Goal: Check status: Check status

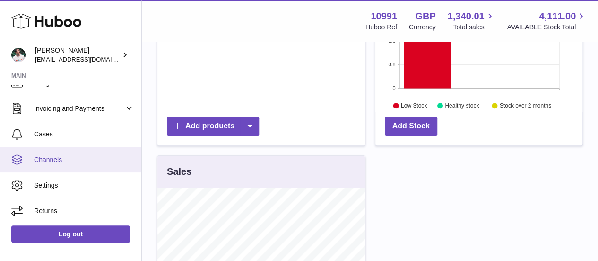
scroll to position [92, 0]
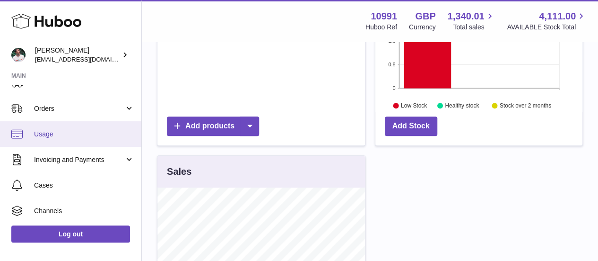
click at [61, 137] on span "Usage" at bounding box center [84, 134] width 100 height 9
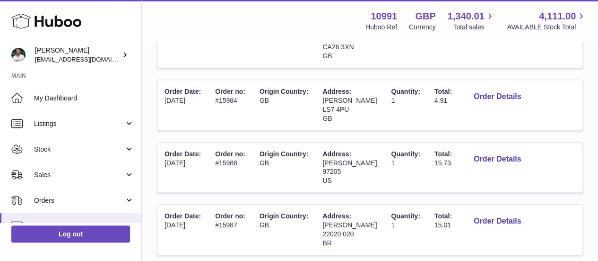
scroll to position [294, 0]
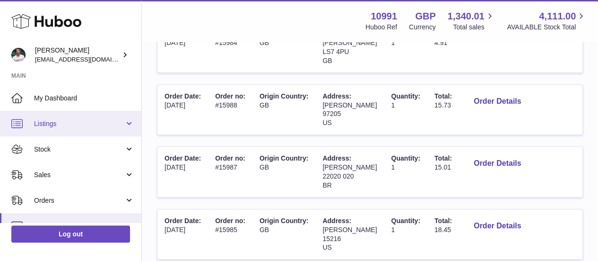
click at [87, 120] on span "Listings" at bounding box center [79, 123] width 90 height 9
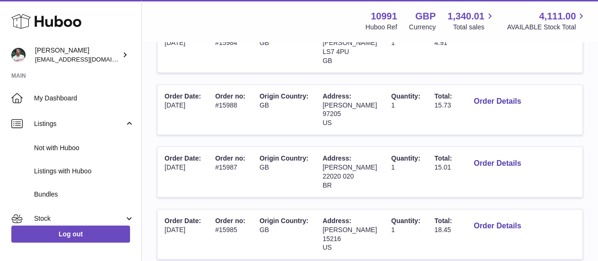
click at [145, 120] on div "My Huboo - Billing report Current Month CSV Download Search Total : £ 5,540.76 …" at bounding box center [370, 155] width 456 height 814
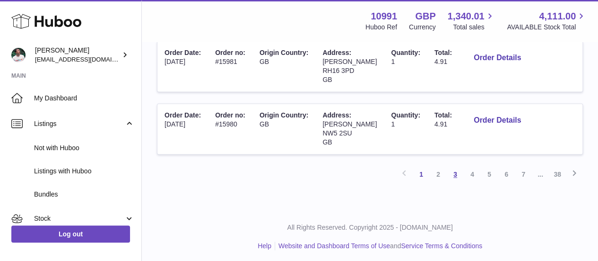
click at [454, 171] on link "3" at bounding box center [455, 173] width 17 height 17
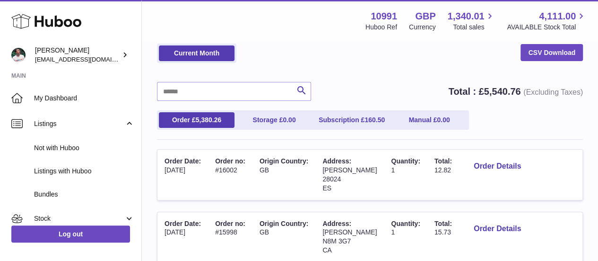
scroll to position [115, 0]
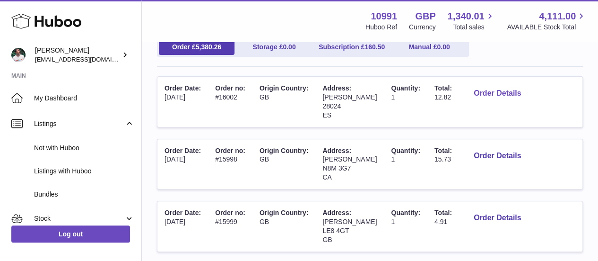
click at [509, 96] on button "Order Details" at bounding box center [497, 93] width 62 height 19
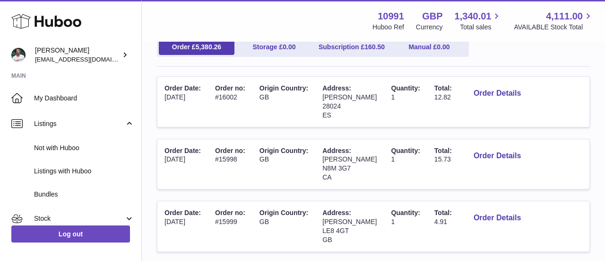
click at [519, 135] on div at bounding box center [302, 130] width 605 height 261
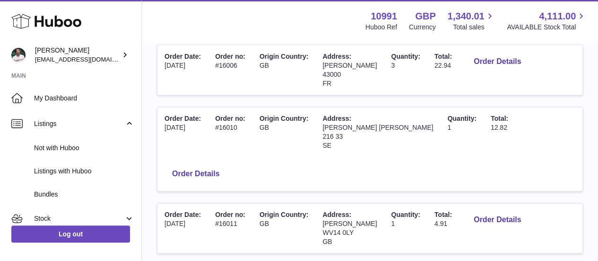
scroll to position [648, 0]
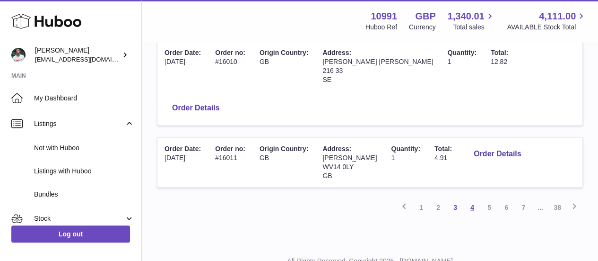
click at [479, 199] on link "4" at bounding box center [472, 207] width 17 height 17
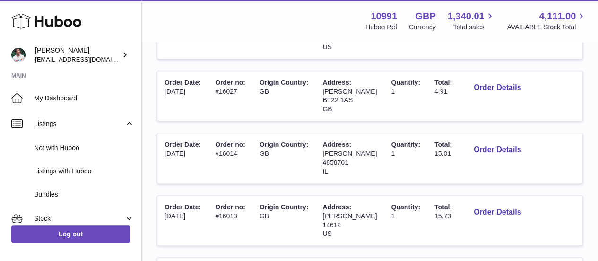
scroll to position [315, 0]
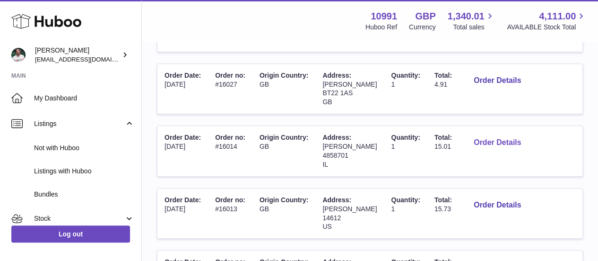
click at [493, 143] on button "Order Details" at bounding box center [497, 142] width 62 height 19
click at [518, 166] on div at bounding box center [299, 130] width 598 height 261
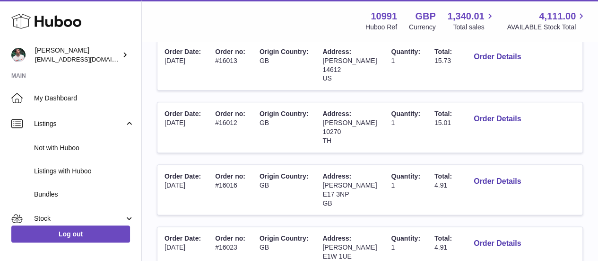
scroll to position [463, 0]
